Goal: Task Accomplishment & Management: Manage account settings

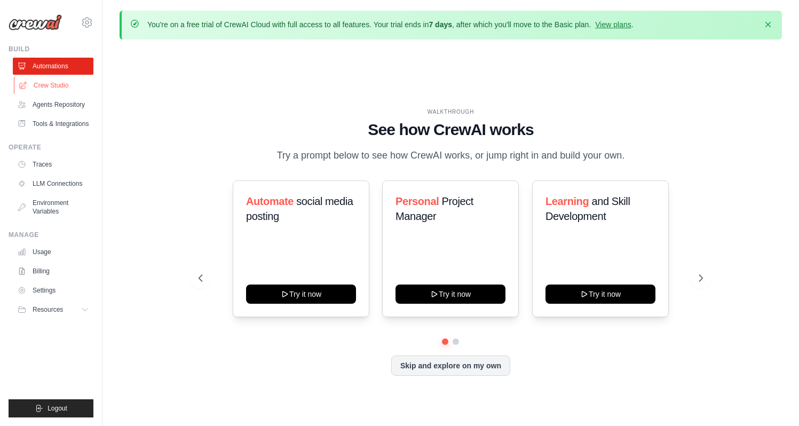
click at [82, 87] on link "Crew Studio" at bounding box center [54, 85] width 81 height 17
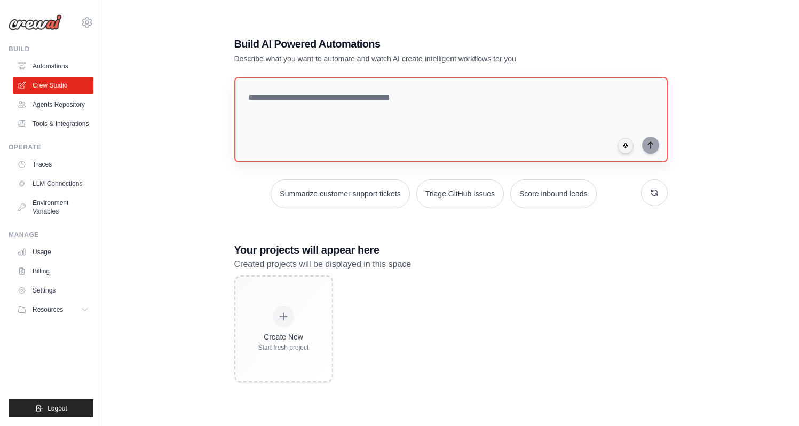
scroll to position [58, 0]
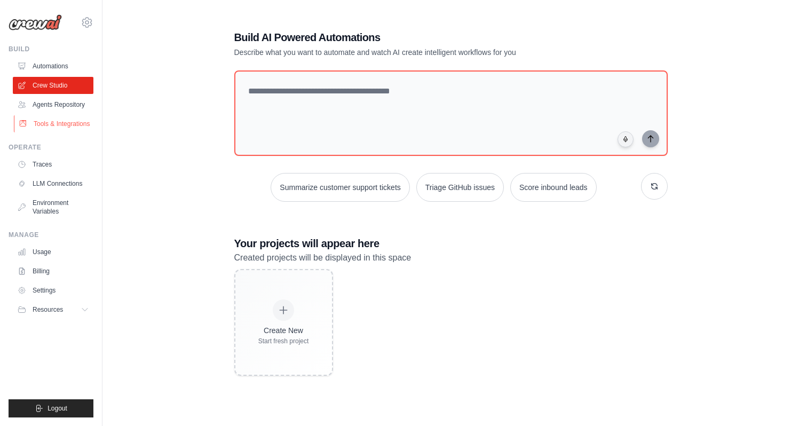
click at [84, 115] on link "Tools & Integrations" at bounding box center [54, 123] width 81 height 17
click at [85, 111] on link "Agents Repository" at bounding box center [54, 104] width 81 height 17
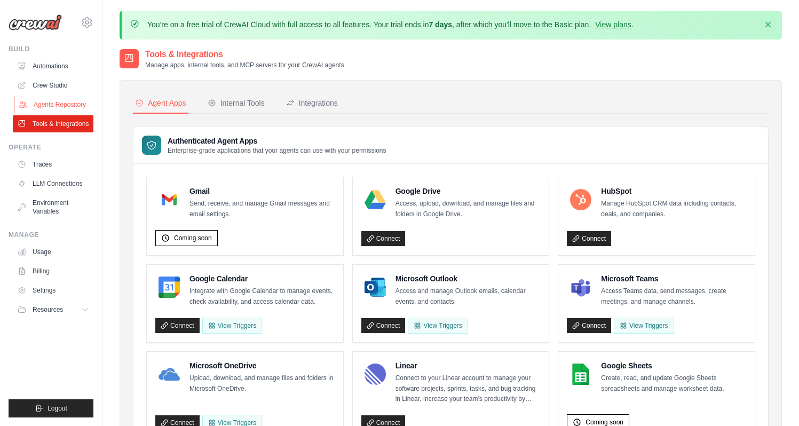
click at [85, 111] on link "Agents Repository" at bounding box center [54, 104] width 81 height 17
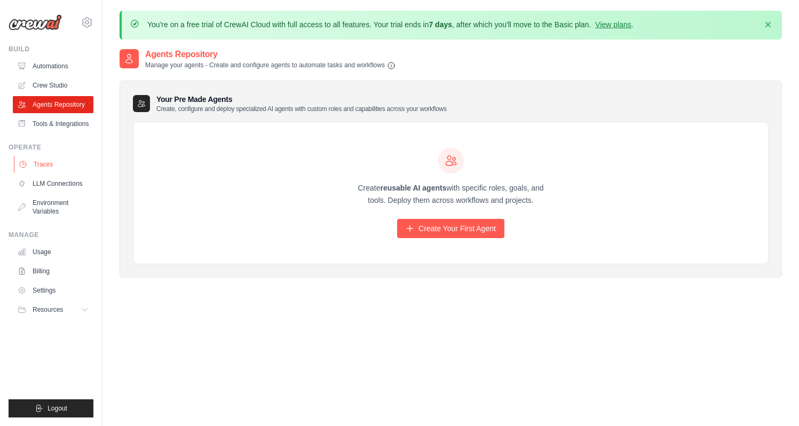
click at [65, 168] on link "Traces" at bounding box center [54, 164] width 81 height 17
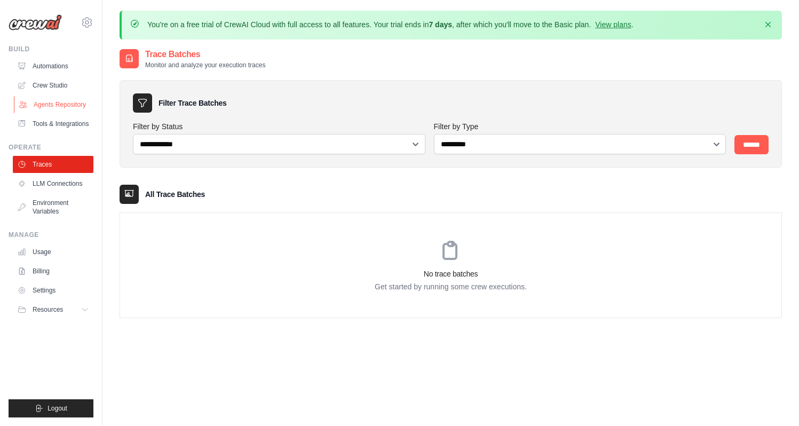
click at [75, 105] on link "Agents Repository" at bounding box center [54, 104] width 81 height 17
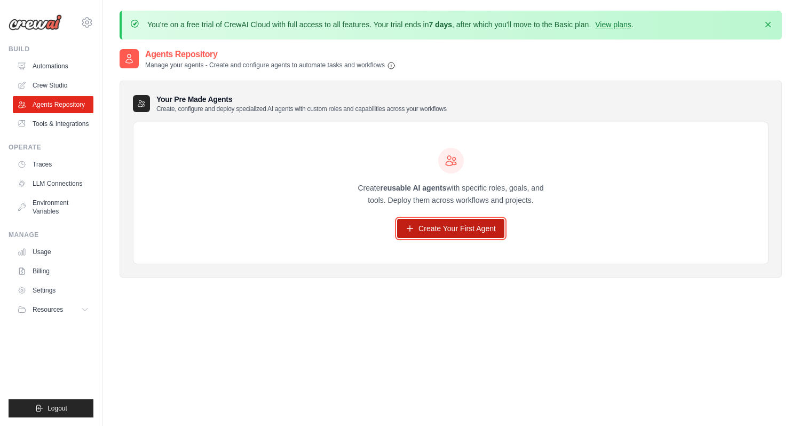
click at [428, 222] on link "Create Your First Agent" at bounding box center [450, 228] width 107 height 19
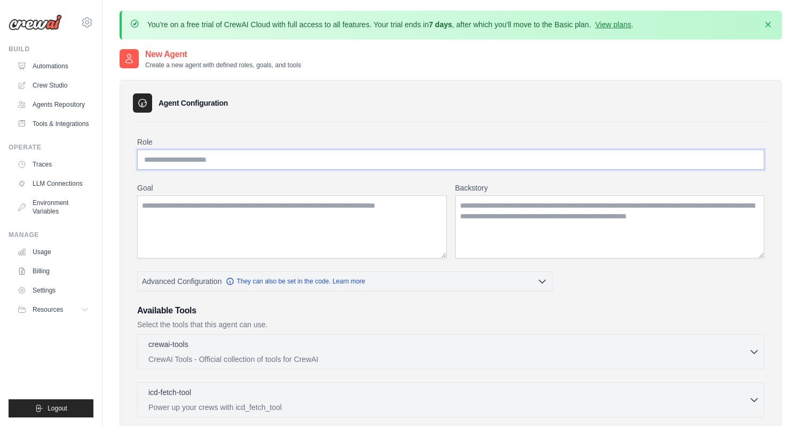
click at [273, 158] on input "Role" at bounding box center [450, 160] width 627 height 20
click at [257, 229] on textarea "Goal" at bounding box center [292, 226] width 310 height 63
click at [466, 230] on textarea "Backstory" at bounding box center [610, 226] width 310 height 63
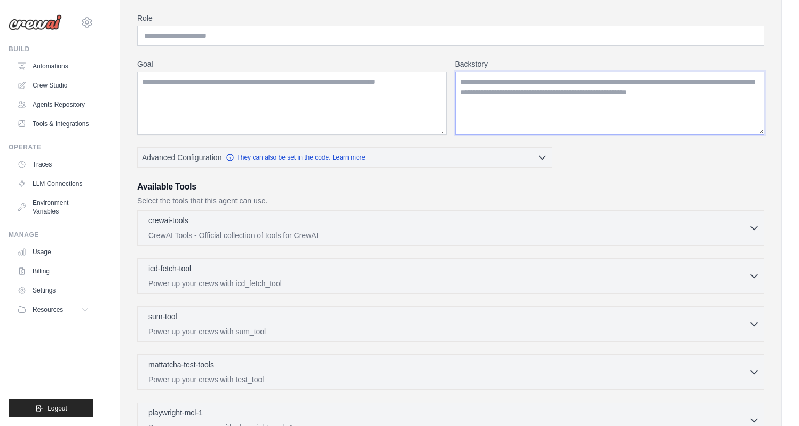
scroll to position [313, 0]
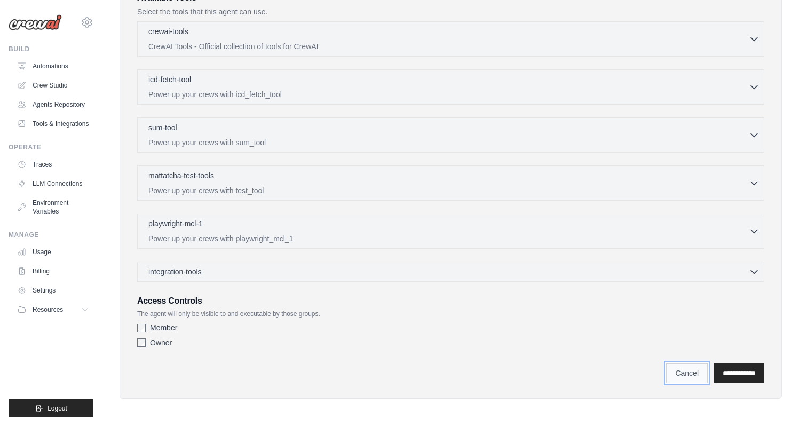
click at [667, 378] on link "Cancel" at bounding box center [687, 373] width 42 height 20
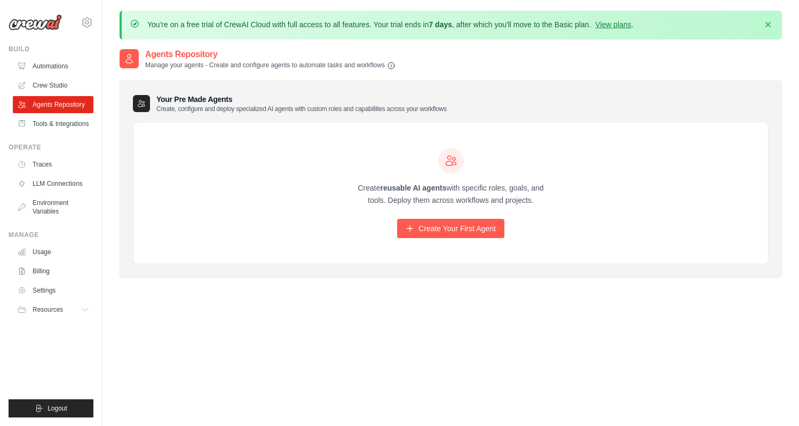
click at [22, 300] on ul "Usage Billing Settings Resources GitHub" at bounding box center [53, 280] width 81 height 75
click at [33, 284] on link "Settings" at bounding box center [54, 290] width 81 height 17
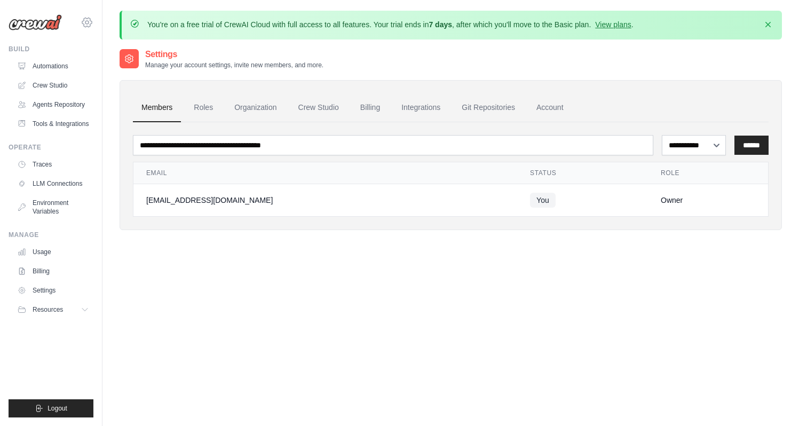
click at [88, 24] on icon at bounding box center [87, 22] width 13 height 13
click at [95, 60] on link "Settings" at bounding box center [132, 66] width 101 height 21
click at [46, 398] on ul "Build Automations Crew Studio Agents Repository Tools & Integrations" at bounding box center [51, 231] width 85 height 373
